Goal: Task Accomplishment & Management: Use online tool/utility

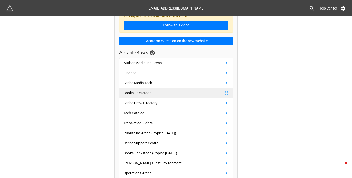
scroll to position [61, 0]
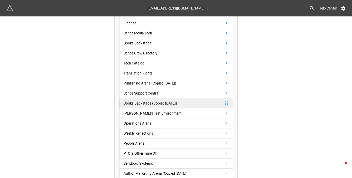
click at [154, 105] on div "Books Backstage (Copied [DATE])" at bounding box center [150, 104] width 53 height 6
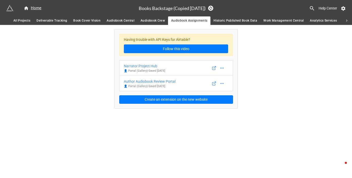
click at [78, 21] on span "Book Cover Vision" at bounding box center [86, 20] width 27 height 5
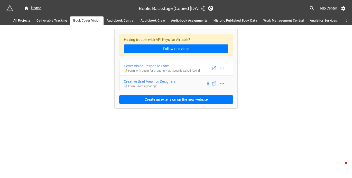
click at [159, 84] on div "Creative Brief View for Designers" at bounding box center [150, 82] width 52 height 6
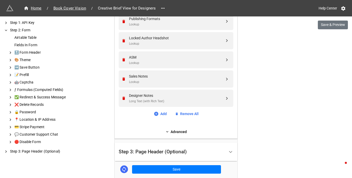
scroll to position [856, 0]
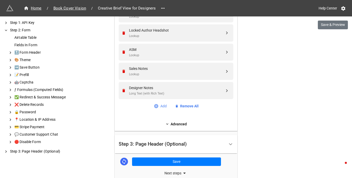
click at [160, 109] on link "Add" at bounding box center [160, 106] width 13 height 6
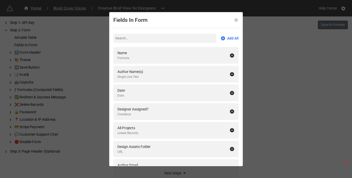
click at [142, 38] on input at bounding box center [164, 38] width 103 height 9
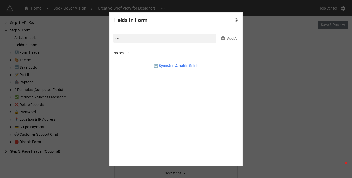
type input "n"
type input "s"
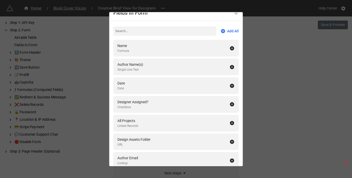
scroll to position [7, 0]
click at [235, 14] on icon at bounding box center [237, 13] width 4 height 4
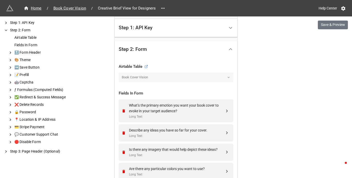
scroll to position [0, 0]
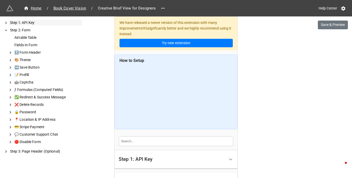
click at [20, 24] on div "Step 1: API Key" at bounding box center [45, 22] width 73 height 5
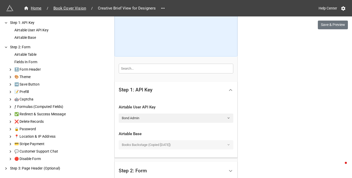
scroll to position [74, 0]
click at [29, 35] on div "Airtable Base" at bounding box center [47, 37] width 69 height 5
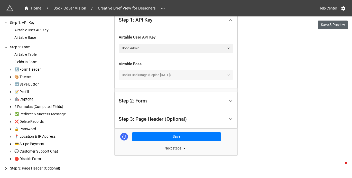
scroll to position [145, 0]
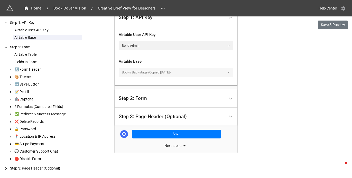
click at [344, 8] on icon at bounding box center [343, 8] width 4 height 4
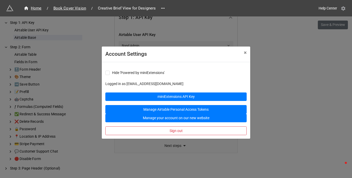
click at [344, 8] on icon at bounding box center [343, 8] width 4 height 4
click at [247, 57] on button "× Close" at bounding box center [245, 53] width 10 height 13
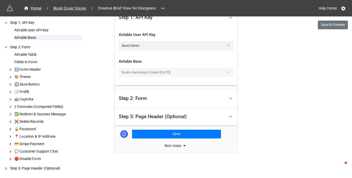
click at [176, 146] on div "Next steps" at bounding box center [176, 146] width 123 height 6
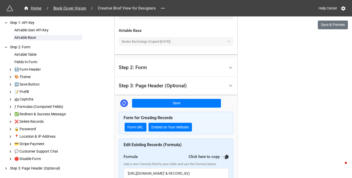
scroll to position [177, 0]
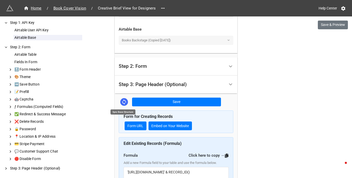
click at [122, 103] on icon at bounding box center [124, 102] width 6 height 6
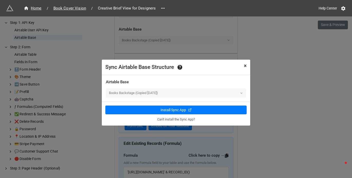
click at [245, 69] on span "×" at bounding box center [245, 66] width 3 height 6
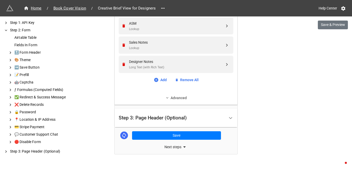
scroll to position [857, 0]
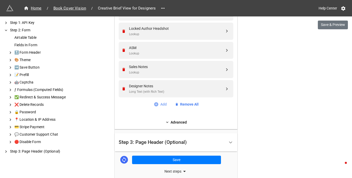
click at [160, 107] on link "Add" at bounding box center [160, 105] width 13 height 6
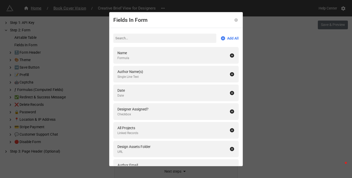
scroll to position [123, 0]
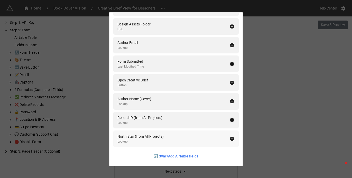
click at [230, 140] on icon at bounding box center [232, 139] width 4 height 4
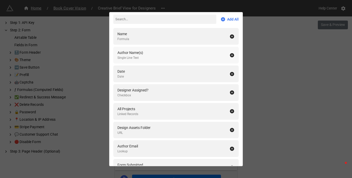
scroll to position [0, 0]
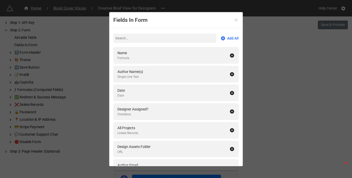
click at [235, 19] on icon at bounding box center [236, 20] width 3 height 3
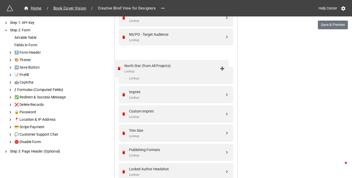
scroll to position [735, 0]
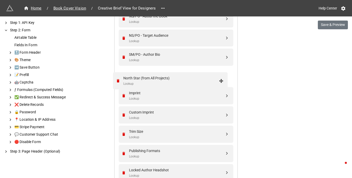
drag, startPoint x: 226, startPoint y: 162, endPoint x: 222, endPoint y: 81, distance: 80.9
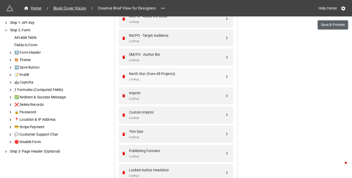
click at [324, 26] on button "Save & Preview" at bounding box center [333, 25] width 30 height 9
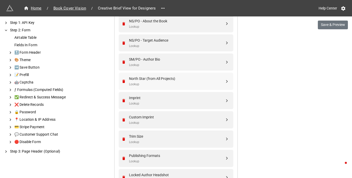
scroll to position [731, 0]
click at [142, 86] on div "North Star (from All Projects) Lookup" at bounding box center [177, 80] width 96 height 11
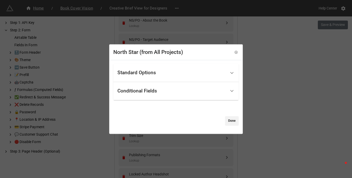
click at [163, 77] on div "Standard Options" at bounding box center [172, 73] width 109 height 12
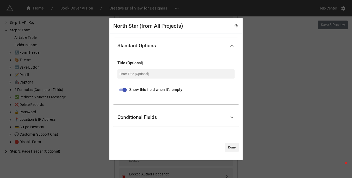
click at [152, 119] on div "Conditional Fields" at bounding box center [138, 117] width 40 height 5
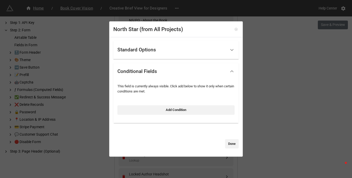
click at [235, 28] on icon at bounding box center [236, 29] width 3 height 3
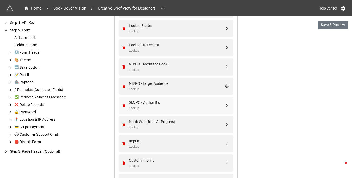
scroll to position [687, 0]
click at [159, 124] on div "North Star (from All Projects)" at bounding box center [177, 122] width 96 height 6
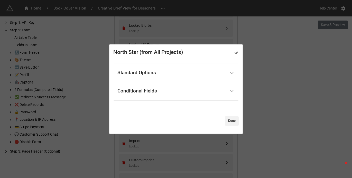
click at [163, 73] on div "Standard Options" at bounding box center [172, 73] width 109 height 12
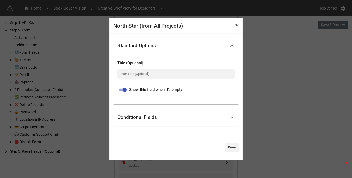
click at [145, 119] on div "Conditional Fields" at bounding box center [138, 117] width 40 height 5
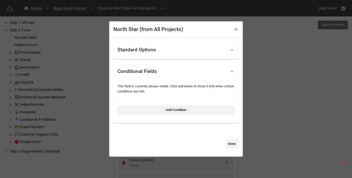
click at [132, 53] on div "Standard Options" at bounding box center [172, 50] width 109 height 12
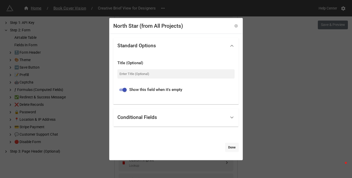
click at [230, 143] on link "Done" at bounding box center [232, 147] width 14 height 9
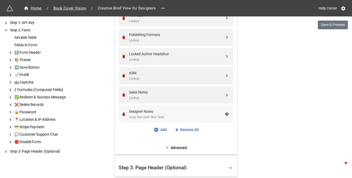
scroll to position [1037, 0]
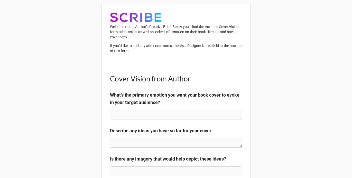
click at [178, 33] on p "Welcome to the Author’s Creative Brief! Below you’ll find the Author’s Cover Vi…" at bounding box center [176, 31] width 132 height 15
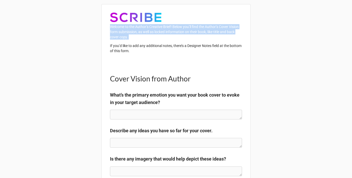
drag, startPoint x: 178, startPoint y: 33, endPoint x: 186, endPoint y: 32, distance: 8.1
click at [178, 33] on p "Welcome to the Author’s Creative Brief! Below you’ll find the Author’s Cover Vi…" at bounding box center [176, 31] width 132 height 15
click at [193, 31] on p "Welcome to the Author’s Creative Brief! Below you’ll find the Author’s Cover Vi…" at bounding box center [176, 31] width 132 height 15
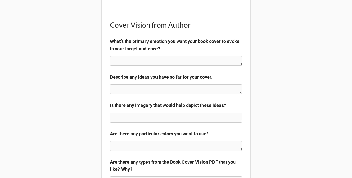
scroll to position [57, 0]
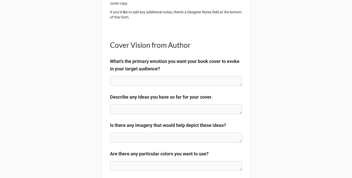
scroll to position [0, 0]
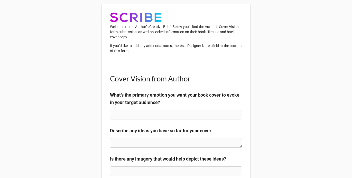
click at [152, 46] on p "If you’d like to add any additional notes, there’s a Designer Notes field at th…" at bounding box center [176, 48] width 132 height 10
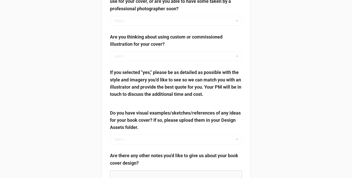
scroll to position [522, 0]
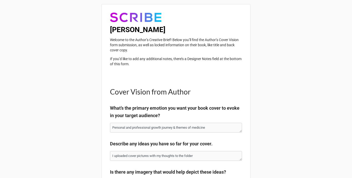
type textarea "x"
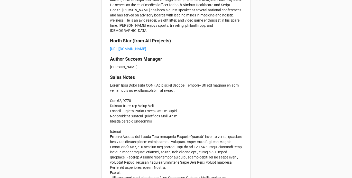
scroll to position [889, 0]
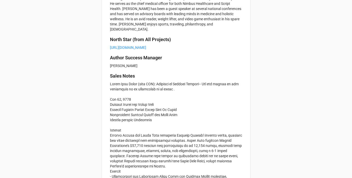
click at [122, 42] on b "North Star (from All Projects)" at bounding box center [140, 39] width 61 height 5
click at [137, 42] on b "North Star (from All Projects)" at bounding box center [140, 39] width 61 height 5
drag, startPoint x: 120, startPoint y: 46, endPoint x: 158, endPoint y: 46, distance: 37.5
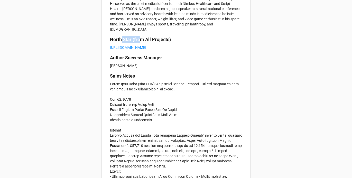
click at [158, 42] on b "North Star (from All Projects)" at bounding box center [140, 39] width 61 height 5
drag, startPoint x: 127, startPoint y: 47, endPoint x: 161, endPoint y: 47, distance: 33.9
click at [161, 42] on b "North Star (from All Projects)" at bounding box center [140, 39] width 61 height 5
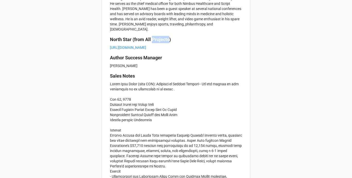
click at [161, 42] on b "North Star (from All Projects)" at bounding box center [140, 39] width 61 height 5
click at [166, 42] on b "North Star (from All Projects)" at bounding box center [140, 39] width 61 height 5
drag, startPoint x: 119, startPoint y: 47, endPoint x: 148, endPoint y: 47, distance: 28.8
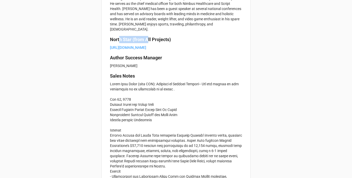
click at [148, 42] on b "North Star (from All Projects)" at bounding box center [140, 39] width 61 height 5
click at [140, 42] on b "North Star (from All Projects)" at bounding box center [140, 39] width 61 height 5
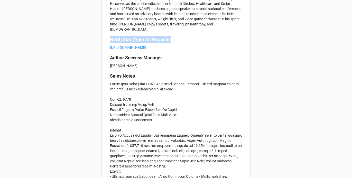
click at [140, 42] on b "North Star (from All Projects)" at bounding box center [140, 39] width 61 height 5
click at [127, 42] on b "North Star (from All Projects)" at bounding box center [140, 39] width 61 height 5
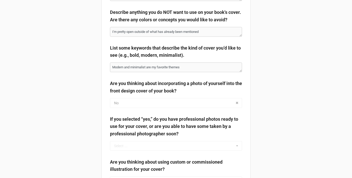
type textarea "x"
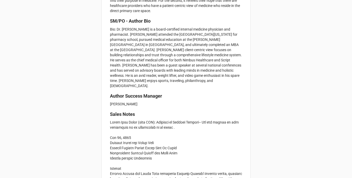
scroll to position [853, 0]
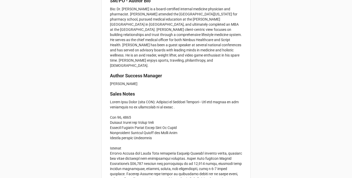
click at [166, 68] on p "Bio: Dr. Richard Harris is a board-certified internal medicine physician and ph…" at bounding box center [176, 37] width 132 height 62
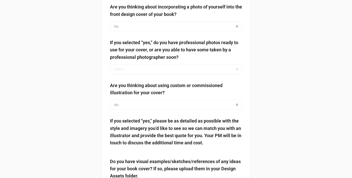
scroll to position [500, 0]
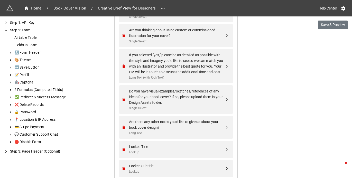
scroll to position [245, 0]
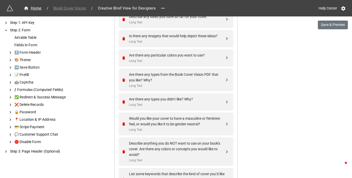
click at [75, 9] on span "Book Cover Vision" at bounding box center [69, 8] width 39 height 6
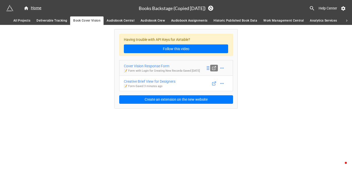
click at [213, 70] on icon at bounding box center [214, 68] width 5 height 5
click at [158, 66] on div "Cover Vision Response Form" at bounding box center [162, 66] width 76 height 6
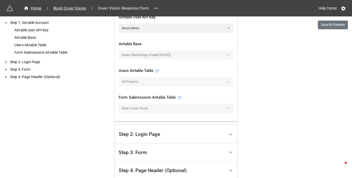
scroll to position [217, 0]
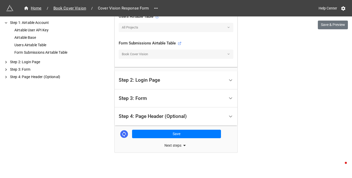
click at [176, 147] on div "Next steps" at bounding box center [176, 145] width 123 height 6
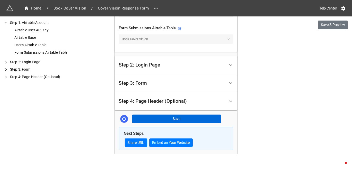
scroll to position [234, 0]
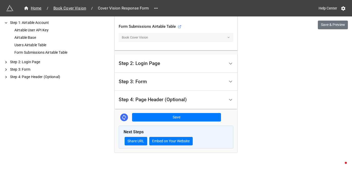
click at [216, 97] on div "Step 4: Page Header (Optional)" at bounding box center [172, 100] width 106 height 12
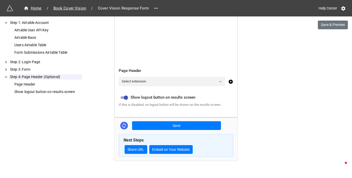
scroll to position [121, 0]
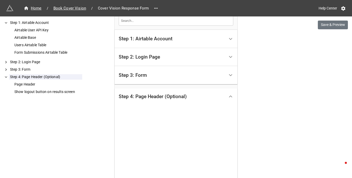
click at [173, 79] on div "Step 3: Form" at bounding box center [172, 75] width 106 height 12
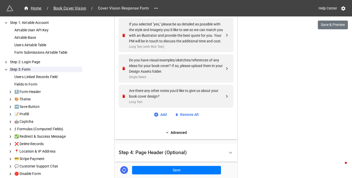
scroll to position [558, 0]
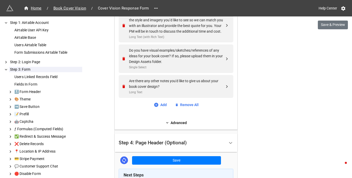
click at [178, 126] on link "Advanced" at bounding box center [176, 123] width 115 height 6
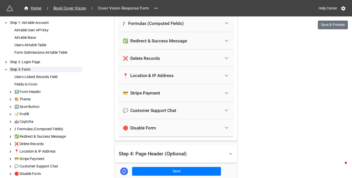
scroll to position [751, 0]
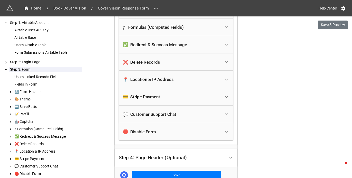
click at [178, 47] on div "✅ Redirect & Success Message" at bounding box center [155, 44] width 64 height 5
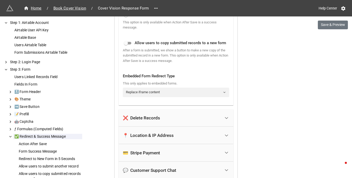
scroll to position [916, 0]
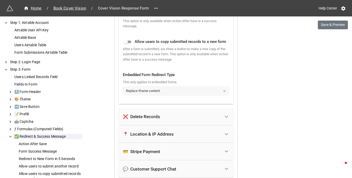
click at [172, 96] on link "Replace iframe content" at bounding box center [176, 90] width 106 height 9
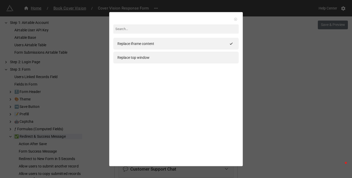
click at [235, 19] on link at bounding box center [235, 19] width 5 height 5
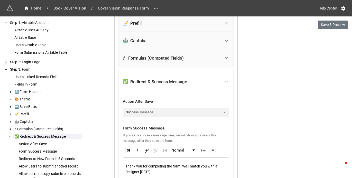
scroll to position [721, 0]
click at [173, 116] on link "Success Message" at bounding box center [176, 111] width 106 height 9
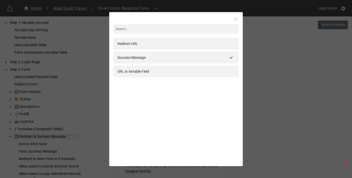
click at [234, 19] on icon at bounding box center [236, 19] width 4 height 4
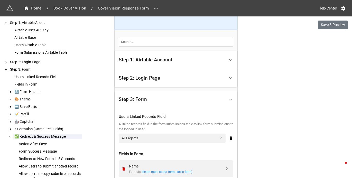
scroll to position [70, 0]
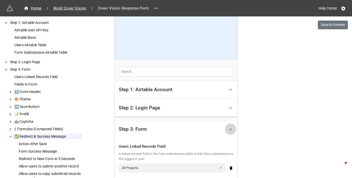
click at [227, 133] on div at bounding box center [231, 130] width 12 height 12
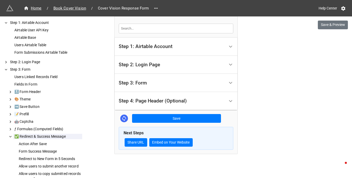
click at [143, 84] on div "Step 3: Form" at bounding box center [133, 82] width 28 height 5
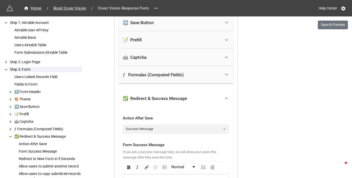
click at [199, 104] on div "✅ Redirect & Success Message" at bounding box center [172, 98] width 98 height 11
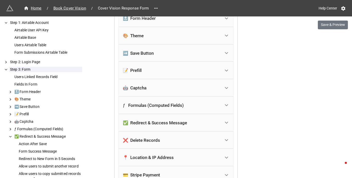
scroll to position [670, 0]
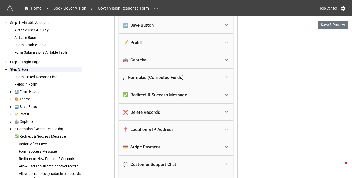
click at [169, 97] on div "✅ Redirect & Success Message" at bounding box center [155, 94] width 64 height 5
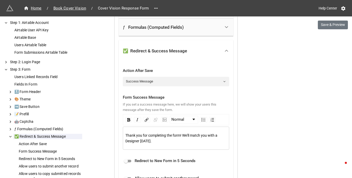
scroll to position [780, 0]
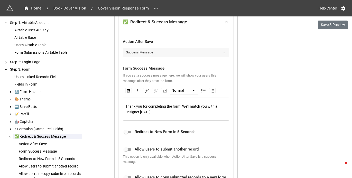
click at [157, 57] on link "Success Message" at bounding box center [176, 52] width 106 height 9
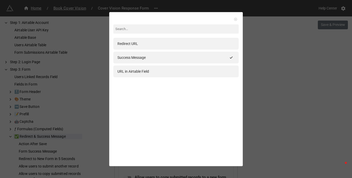
click at [235, 20] on icon at bounding box center [235, 19] width 1 height 1
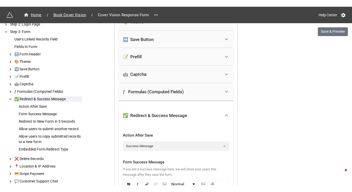
scroll to position [650, 0]
